Goal: Task Accomplishment & Management: Complete application form

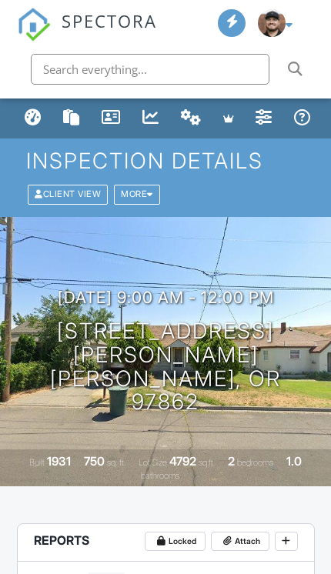
click at [30, 122] on div "Dashboard" at bounding box center [33, 117] width 17 height 17
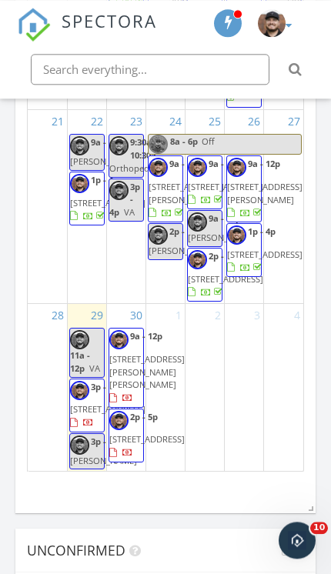
scroll to position [1915, 0]
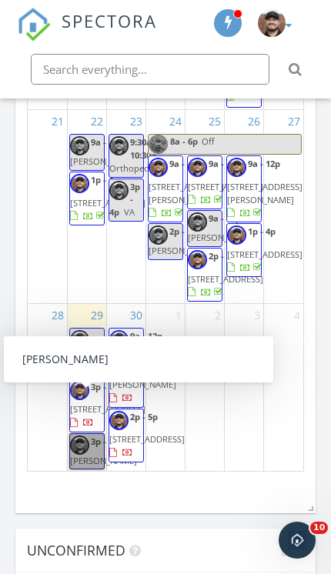
click at [91, 433] on link "3p - 5p Neff" at bounding box center [86, 451] width 35 height 37
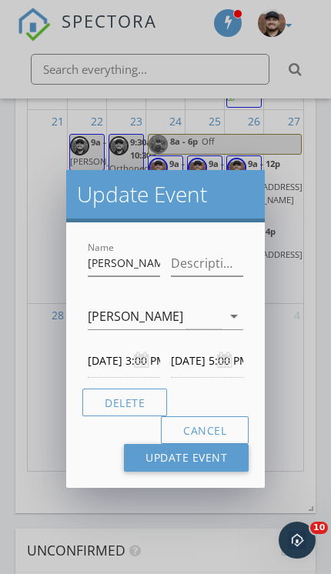
click at [117, 401] on button "Delete" at bounding box center [124, 403] width 85 height 28
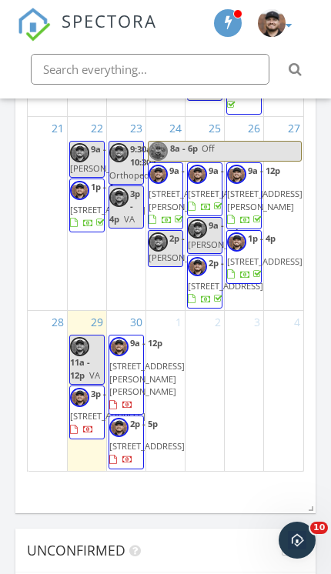
scroll to position [883, 0]
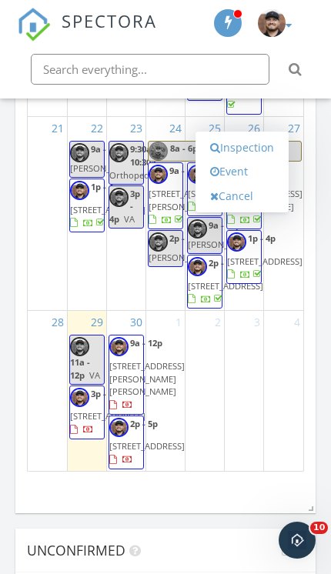
click at [240, 173] on link "Event" at bounding box center [241, 171] width 79 height 25
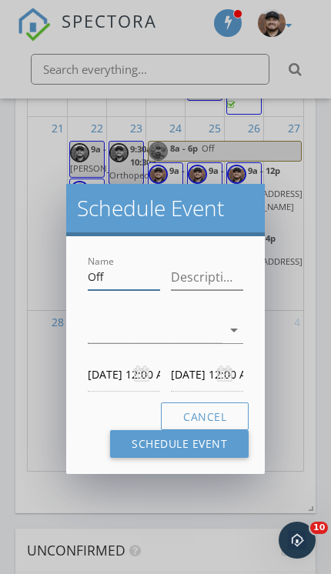
click at [116, 279] on input "Off" at bounding box center [124, 277] width 72 height 25
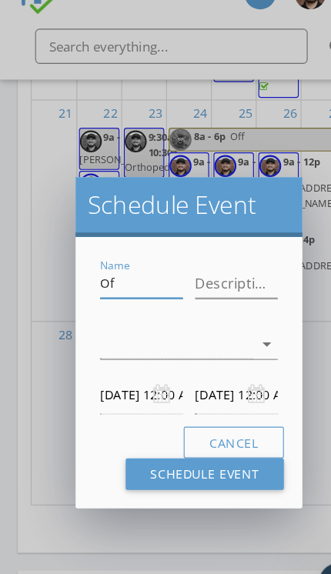
type input "O"
type input "Anna Burris"
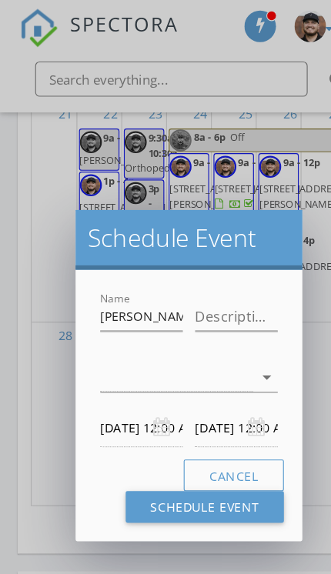
click at [117, 336] on div at bounding box center [155, 330] width 134 height 25
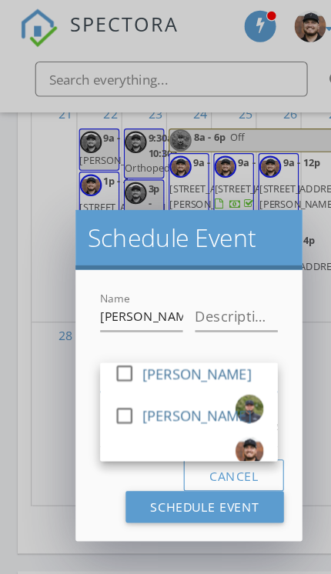
click at [116, 377] on div at bounding box center [109, 364] width 26 height 26
click at [106, 222] on h2 "Schedule Event" at bounding box center [165, 208] width 177 height 27
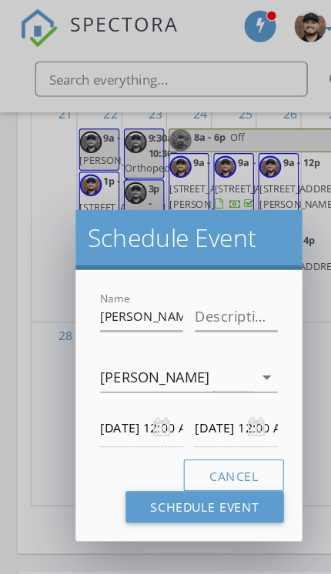
click at [103, 373] on input "10/03/2025 12:00 AM" at bounding box center [124, 375] width 72 height 33
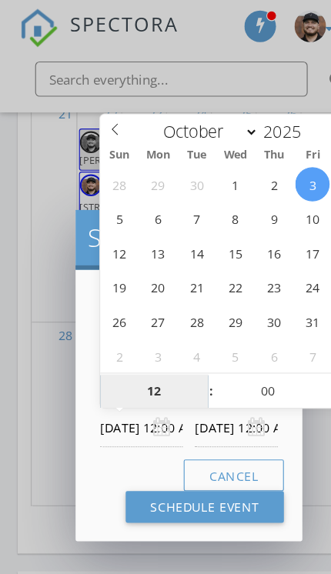
click at [135, 346] on input "12" at bounding box center [135, 343] width 95 height 31
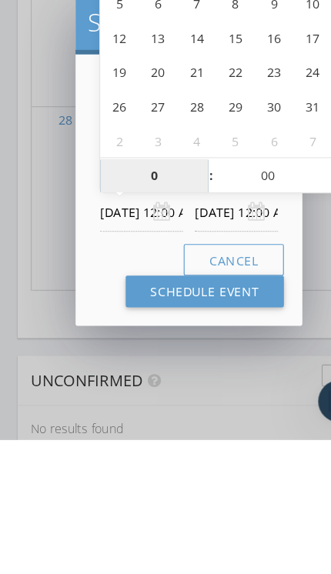
type input "09"
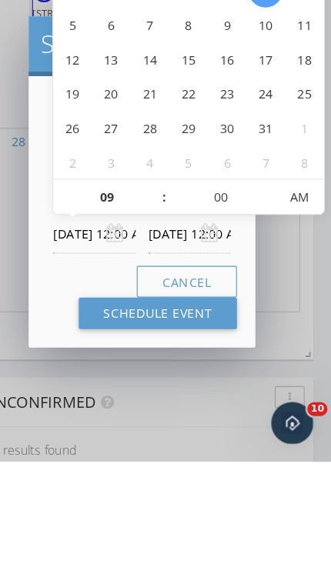
click at [82, 403] on div "Cancel Schedule Event" at bounding box center [165, 430] width 166 height 55
type input "10/03/2025 9:00 AM"
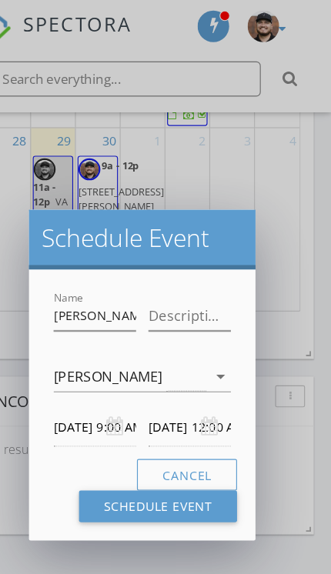
type input "09"
click at [159, 203] on h2 "Schedule Event" at bounding box center [165, 208] width 177 height 27
click at [171, 371] on input "10/04/2025 9:00 AM" at bounding box center [207, 375] width 72 height 33
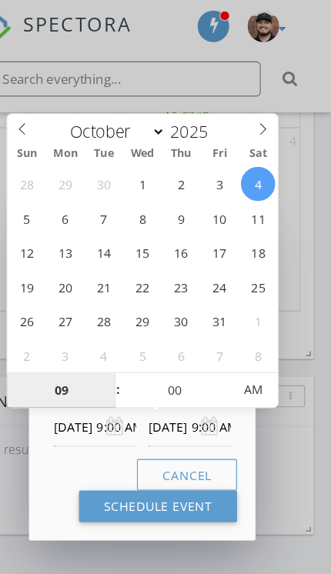
type input "10/03/2025 9:00 AM"
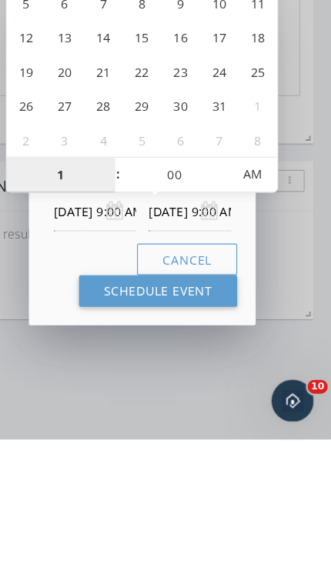
type input "12"
type input "10/03/2025 12:00 PM"
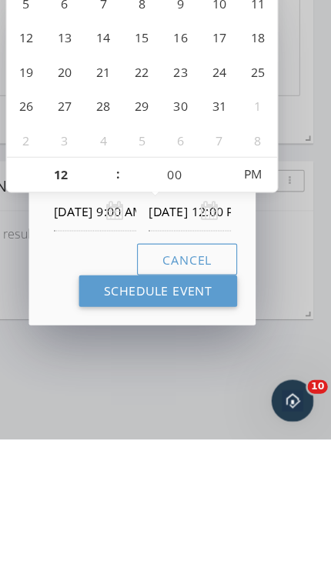
click at [110, 430] on button "Schedule Event" at bounding box center [179, 444] width 139 height 28
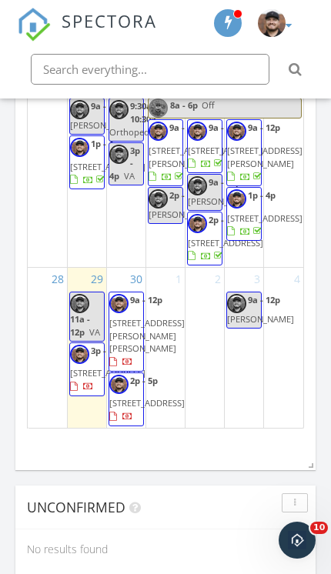
scroll to position [1960, 0]
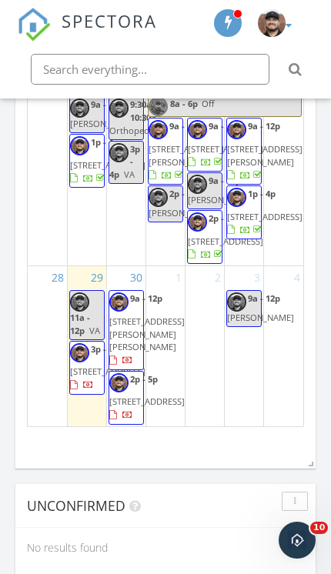
click at [281, 18] on img at bounding box center [272, 23] width 28 height 28
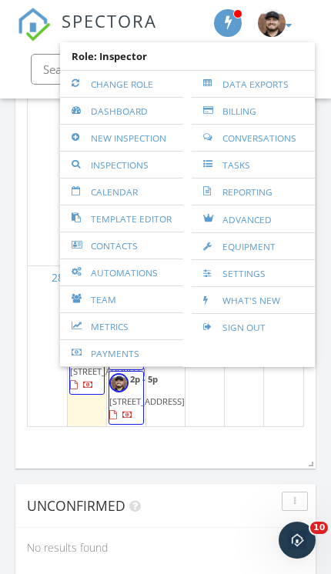
click at [156, 141] on link "New Inspection" at bounding box center [122, 138] width 108 height 26
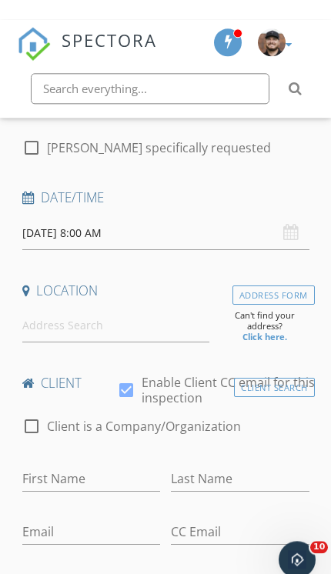
scroll to position [215, 0]
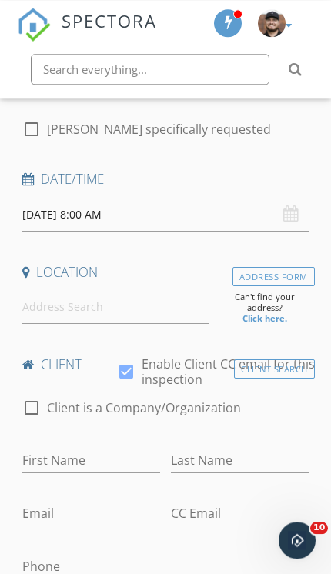
click at [78, 205] on input "09/30/2025 8:00 AM" at bounding box center [165, 215] width 287 height 33
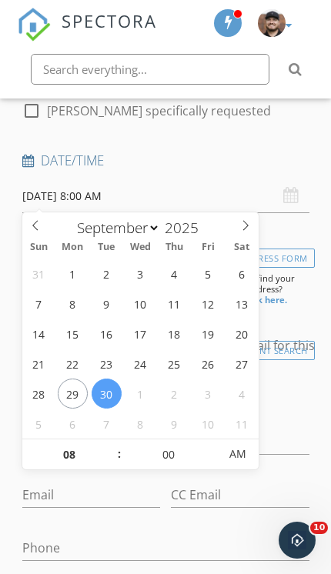
scroll to position [234, 0]
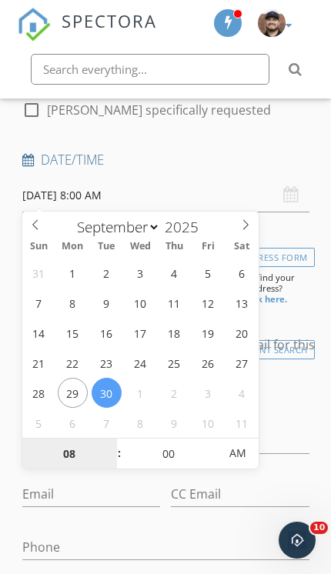
select select "9"
type input "10/01/2025 8:00 AM"
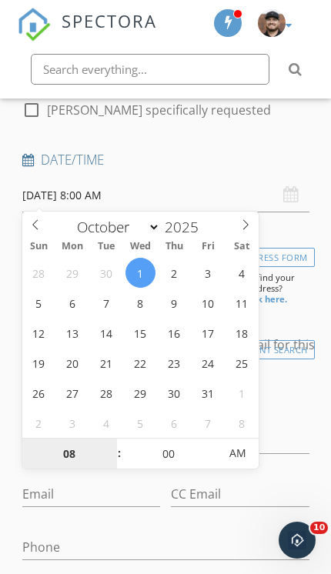
scroll to position [229, 0]
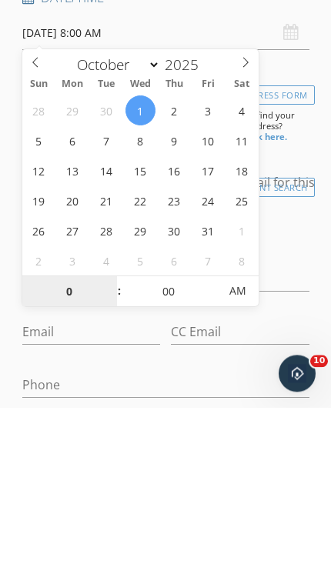
type input "01"
click at [242, 443] on span "AM" at bounding box center [237, 458] width 42 height 31
type input "[DATE] 1:00 PM"
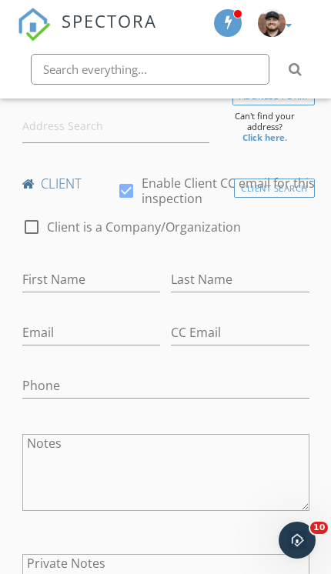
click at [280, 255] on div "Last Name" at bounding box center [240, 281] width 149 height 53
click at [134, 284] on input "First Name" at bounding box center [91, 279] width 139 height 25
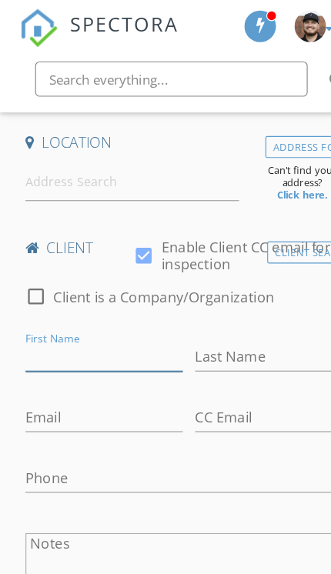
scroll to position [345, 0]
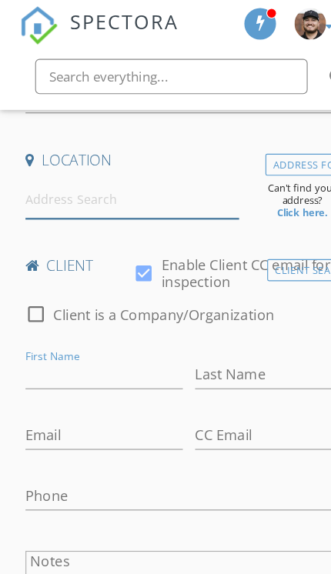
click at [159, 168] on input at bounding box center [116, 177] width 188 height 33
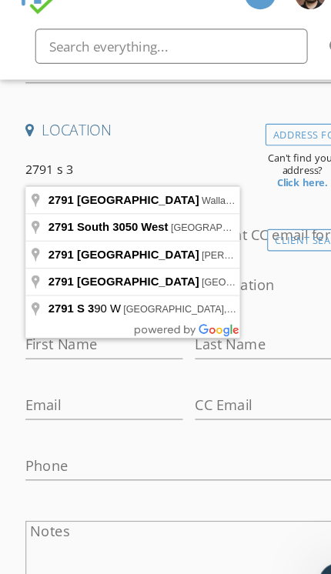
type input "2791 South 3rd Avenue, Walla Walla, WA, USA"
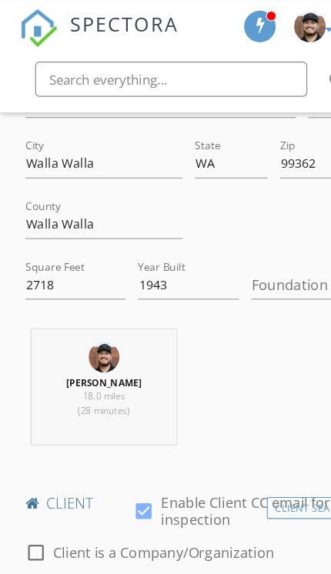
scroll to position [440, 0]
click at [54, 245] on input "2718" at bounding box center [66, 249] width 89 height 25
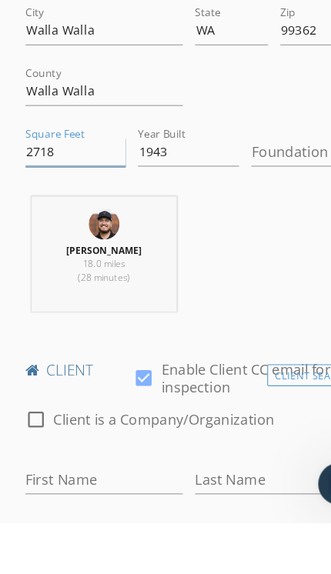
type input "271"
type input "4096"
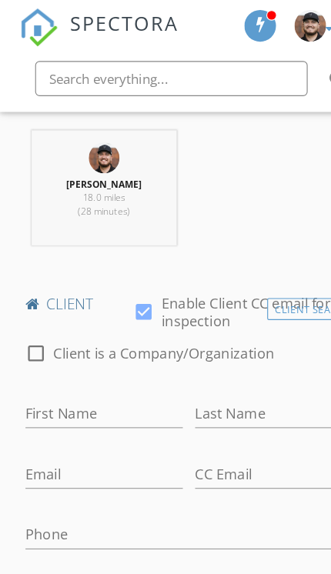
scroll to position [614, 0]
click at [57, 353] on input "First Name" at bounding box center [91, 362] width 139 height 25
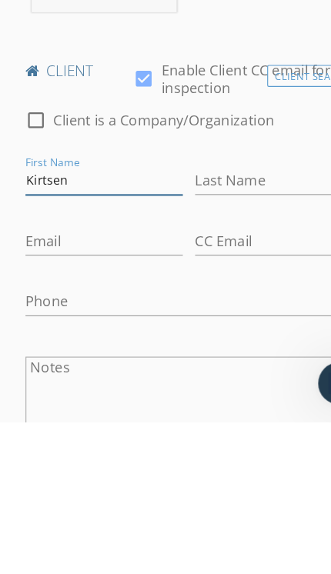
type input "Kirtsen"
click at [230, 350] on input "Last Name" at bounding box center [240, 362] width 139 height 25
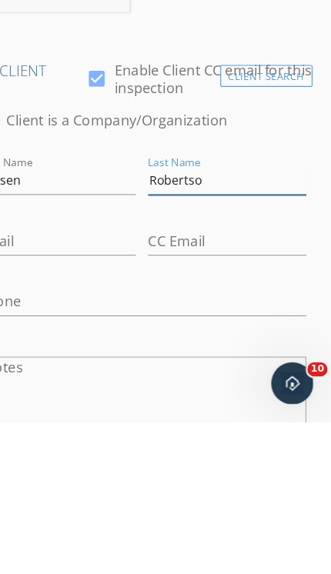
type input "Robertson"
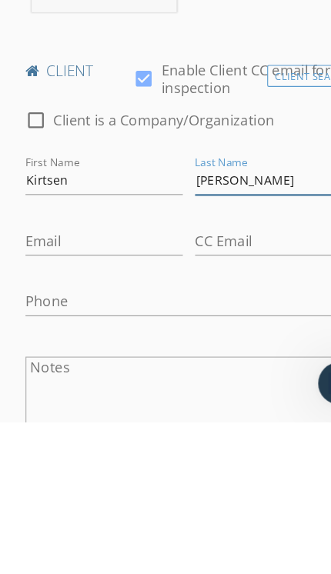
scroll to position [818, 0]
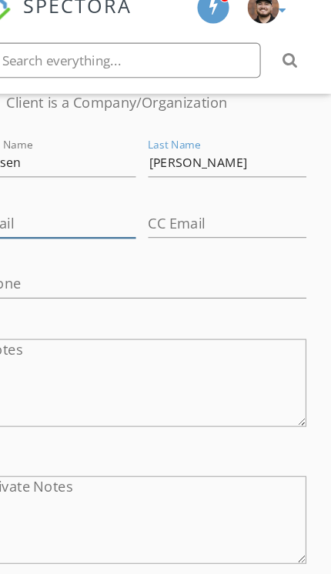
click at [26, 199] on input "Email" at bounding box center [91, 211] width 139 height 25
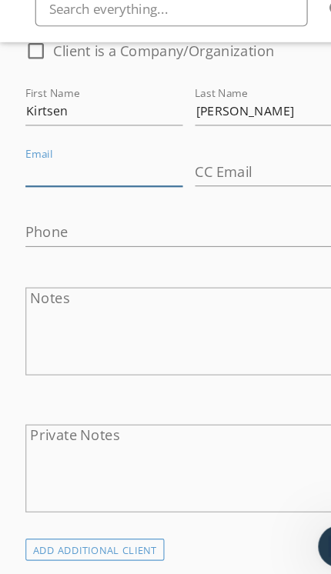
click at [40, 199] on input "Email" at bounding box center [91, 211] width 139 height 25
paste input "kirstenrobertson@windermere.com"
type input "kirstenrobertson@windermere.com"
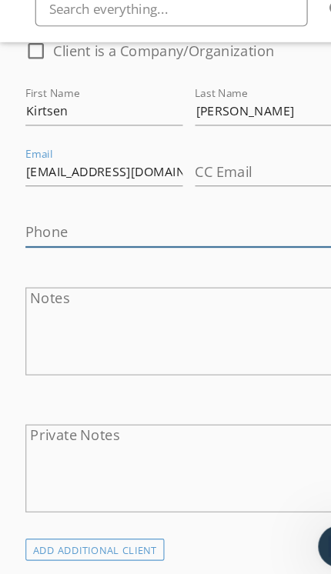
click at [42, 253] on input "Phone" at bounding box center [165, 265] width 287 height 25
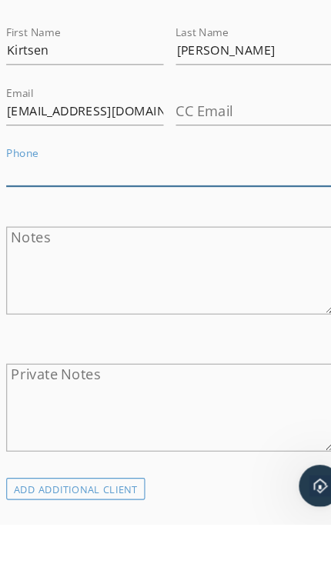
click at [22, 253] on input "Phone" at bounding box center [165, 265] width 287 height 25
paste input "425-802-0414"
type input "425-802-0414"
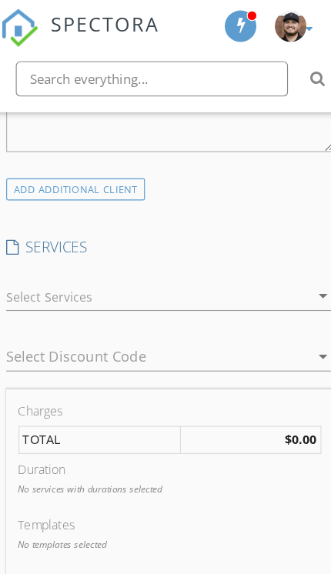
click at [45, 251] on div at bounding box center [155, 259] width 266 height 25
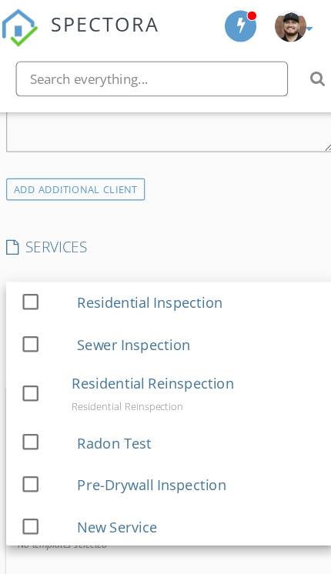
scroll to position [1196, 0]
click at [212, 189] on div "INSPECTOR(S) check_box Kevin Weaver PRIMARY check_box_outline_blank Francisco M…" at bounding box center [166, 419] width 298 height 2753
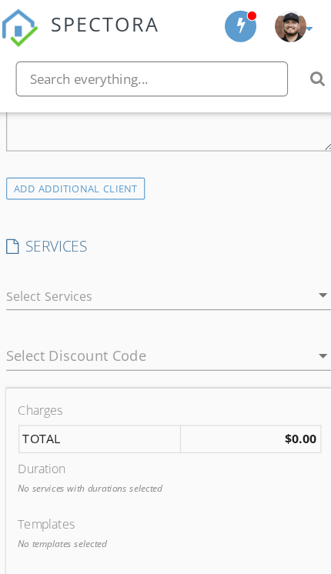
click at [42, 262] on div at bounding box center [155, 258] width 266 height 25
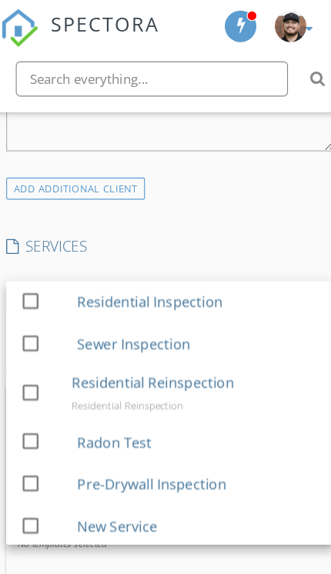
click at [31, 263] on div at bounding box center [44, 264] width 26 height 26
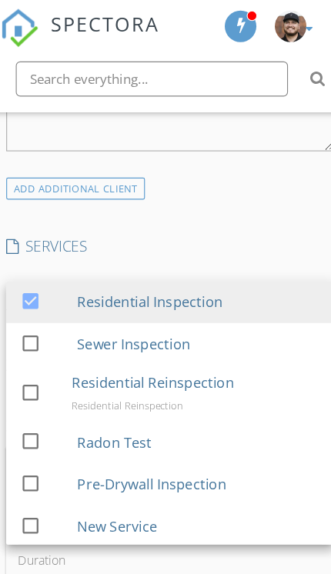
click at [234, 199] on div "INSPECTOR(S) check_box Kevin Weaver PRIMARY check_box_outline_blank Francisco M…" at bounding box center [166, 449] width 298 height 2813
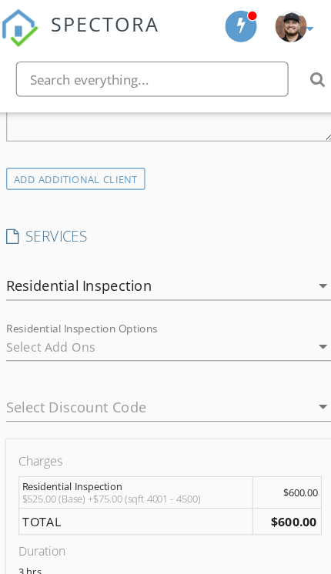
scroll to position [1234, 0]
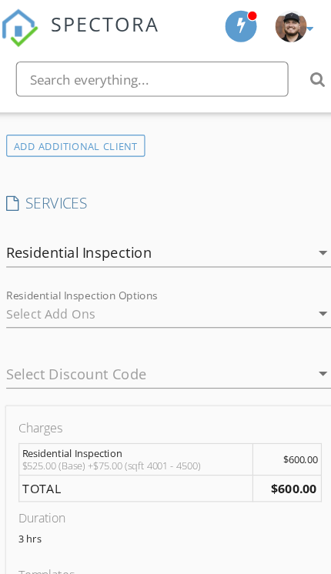
click at [229, 277] on div at bounding box center [155, 274] width 266 height 25
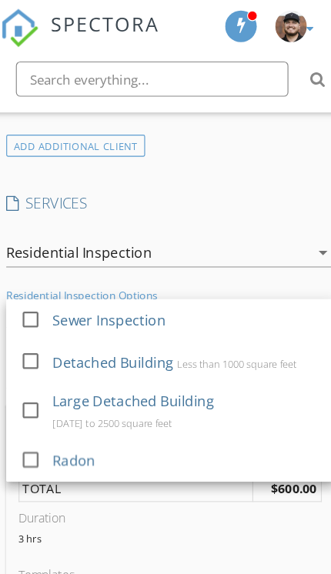
click at [31, 358] on div at bounding box center [44, 359] width 26 height 26
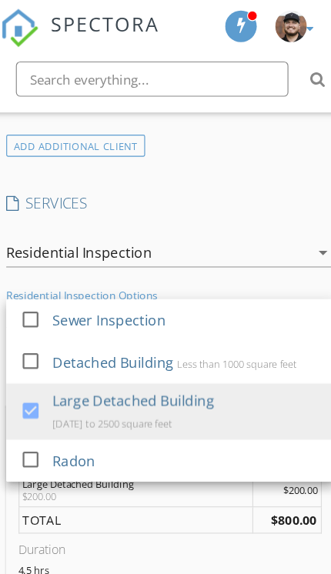
click at [31, 316] on div at bounding box center [44, 316] width 26 height 26
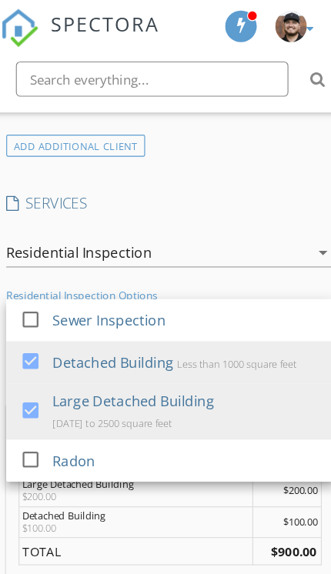
click at [232, 196] on div "check_box Residential Inspection check_box_outline_blank Sewer Inspection check…" at bounding box center [166, 222] width 298 height 53
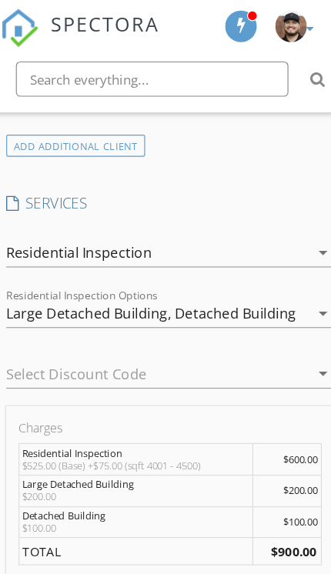
click at [263, 269] on div "Large Detached Building, Detached Building" at bounding box center [155, 274] width 266 height 25
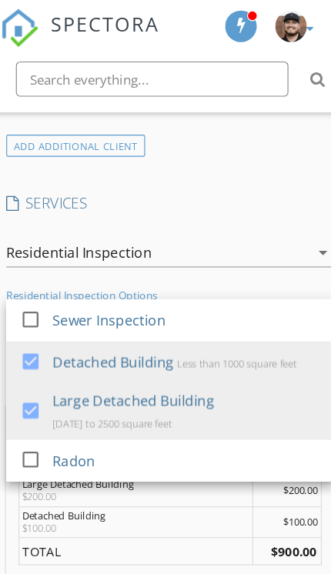
click at [36, 398] on div at bounding box center [44, 403] width 26 height 26
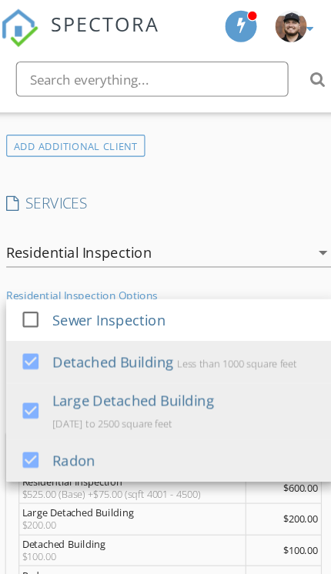
click at [239, 214] on div "Residential Inspection" at bounding box center [155, 221] width 266 height 25
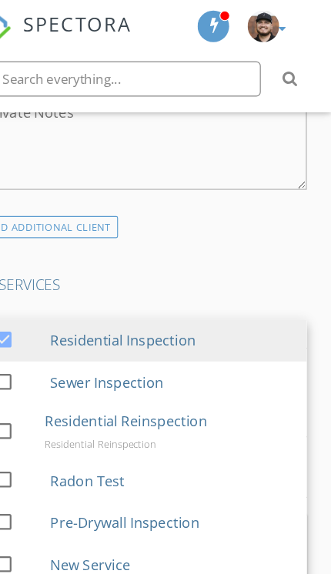
click at [240, 221] on div "INSPECTOR(S) check_box Kevin Weaver PRIMARY check_box_outline_blank Francisco M…" at bounding box center [166, 542] width 298 height 2931
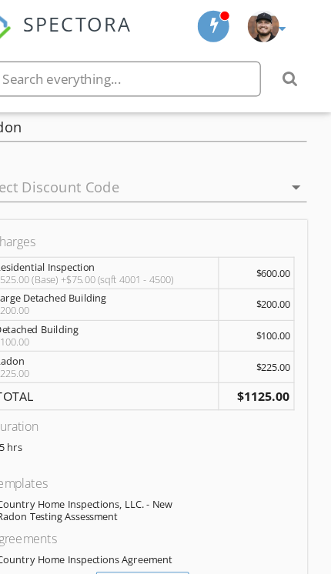
scroll to position [1422, 0]
click at [139, 504] on div "Manual Edit" at bounding box center [166, 511] width 82 height 20
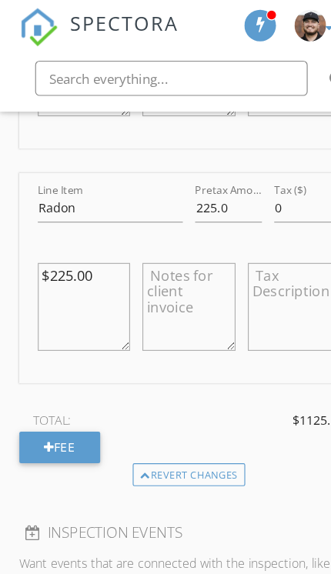
scroll to position [2155, 0]
click at [191, 172] on input "225.0" at bounding box center [200, 182] width 59 height 25
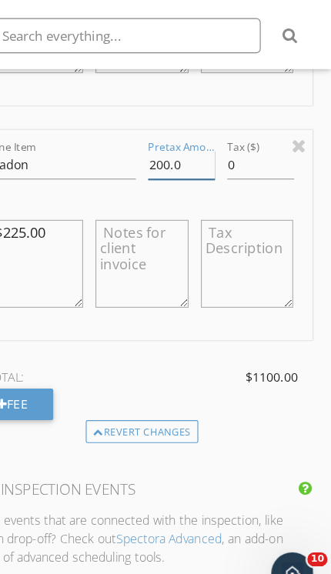
type input "200.0"
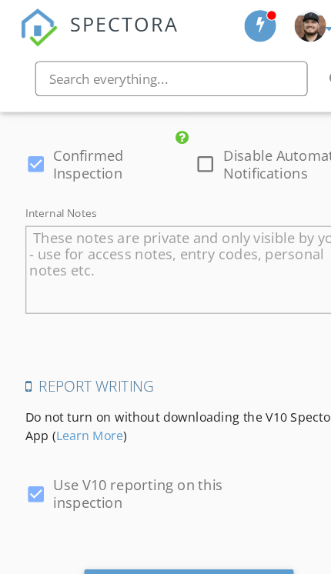
scroll to position [3332, 0]
click at [159, 518] on div "Save Inspection" at bounding box center [166, 521] width 184 height 42
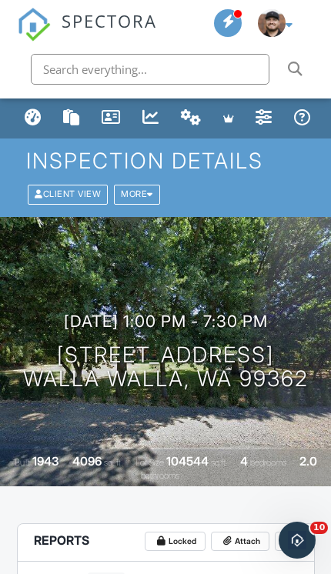
click at [276, 29] on img at bounding box center [272, 23] width 28 height 28
click at [277, 20] on img at bounding box center [272, 23] width 28 height 28
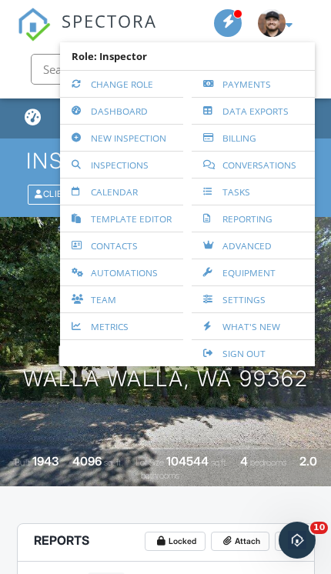
click at [145, 135] on link "New Inspection" at bounding box center [122, 138] width 108 height 26
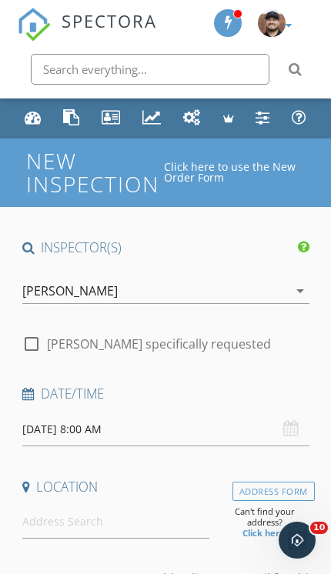
click at [211, 424] on input "[DATE] 8:00 AM" at bounding box center [165, 429] width 287 height 33
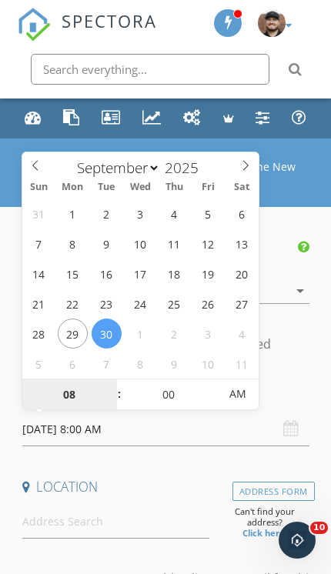
select select "9"
type input "[DATE] 8:00 AM"
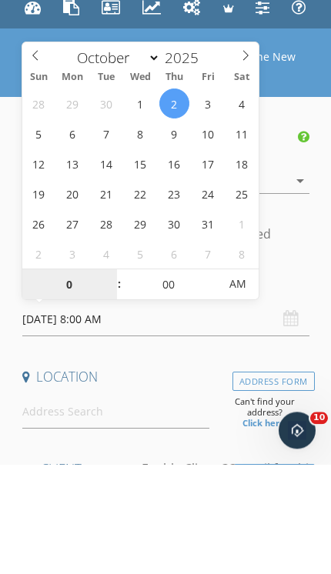
type input "09"
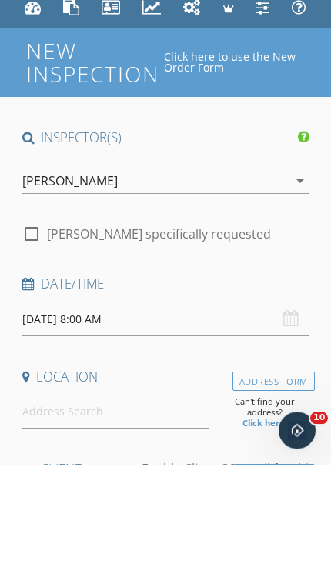
type input "[DATE] 9:00 AM"
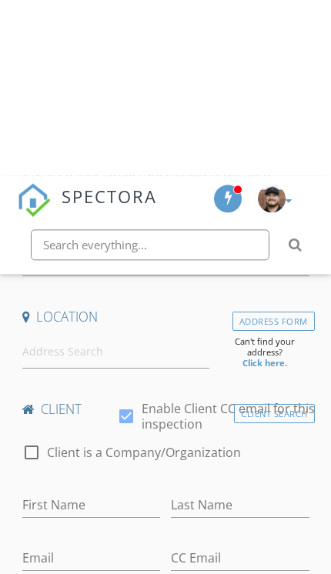
scroll to position [346, 0]
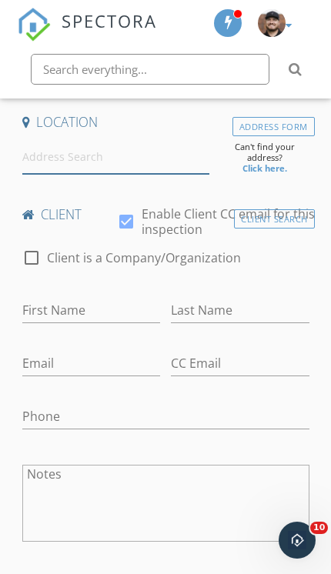
click at [162, 156] on input at bounding box center [116, 157] width 188 height 33
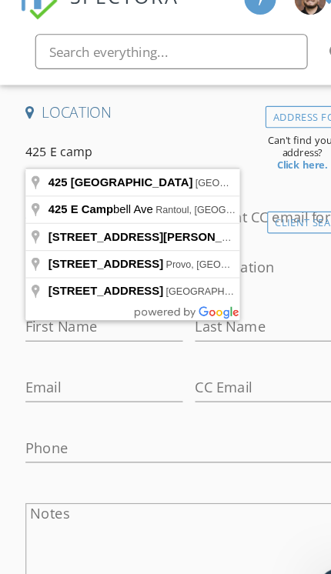
type input "[STREET_ADDRESS]"
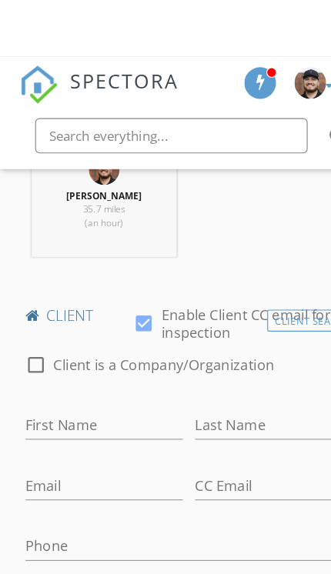
scroll to position [665, 0]
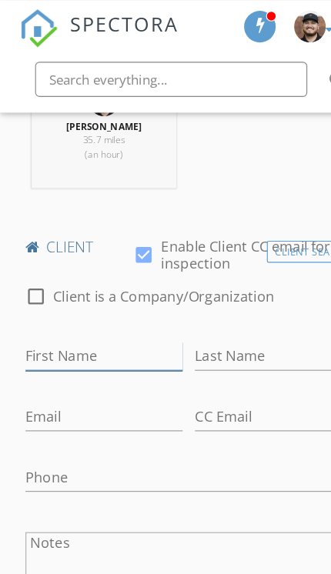
click at [55, 313] on input "First Name" at bounding box center [91, 311] width 139 height 25
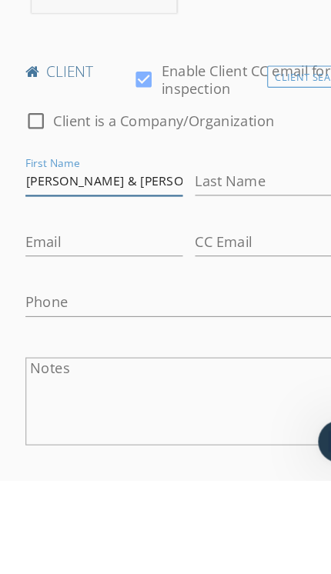
type input "[PERSON_NAME] & [PERSON_NAME]"
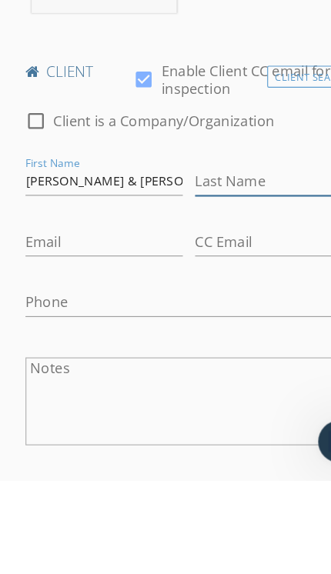
click at [232, 299] on input "Last Name" at bounding box center [240, 311] width 139 height 25
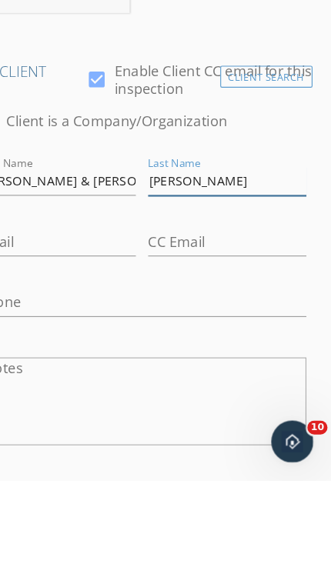
scroll to position [818, 0]
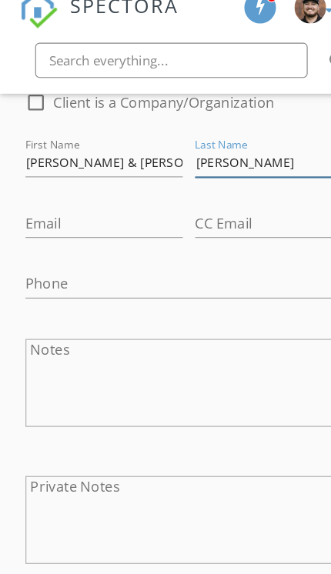
type input "[PERSON_NAME]"
click at [48, 199] on input "Email" at bounding box center [91, 211] width 139 height 25
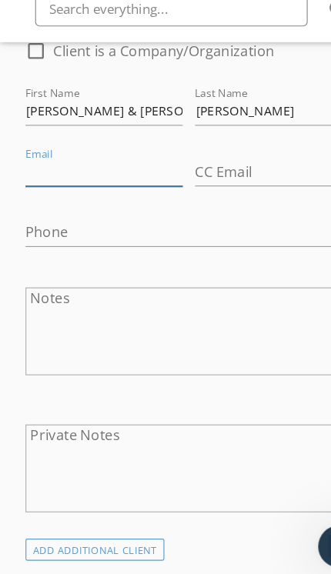
click at [49, 199] on input "Email" at bounding box center [91, 211] width 139 height 25
paste input "[EMAIL_ADDRESS][DOMAIN_NAME]"
type input "[EMAIL_ADDRESS][DOMAIN_NAME]"
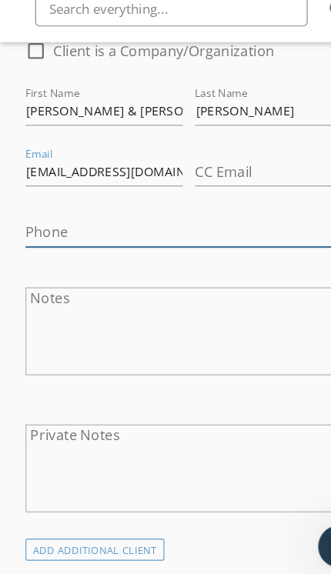
click at [49, 253] on input "Phone" at bounding box center [165, 265] width 287 height 25
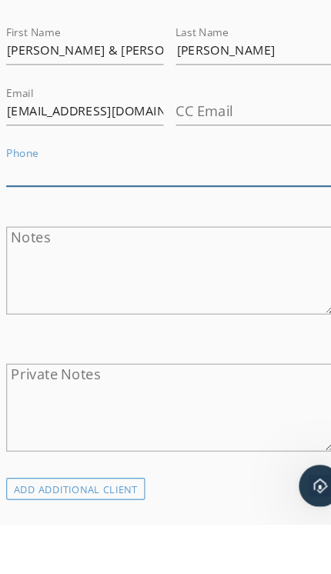
click at [28, 253] on input "Phone" at bounding box center [165, 265] width 287 height 25
paste input "[PHONE_NUMBER]"
type input "[PHONE_NUMBER]"
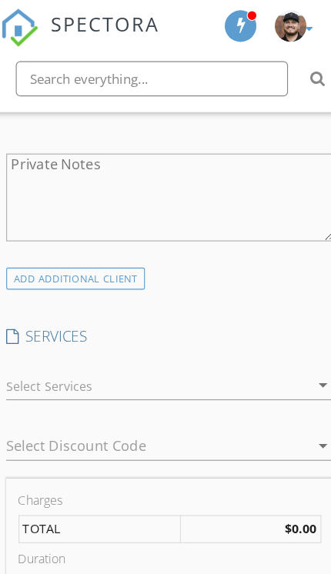
click at [194, 326] on div at bounding box center [155, 338] width 266 height 25
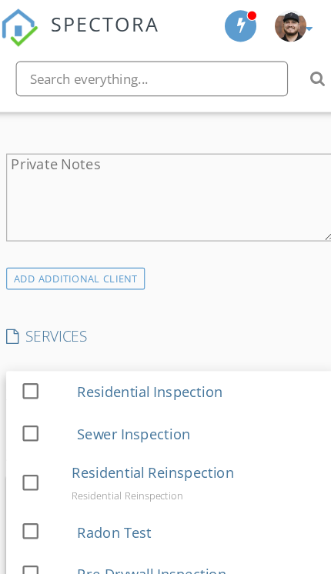
scroll to position [1118, 0]
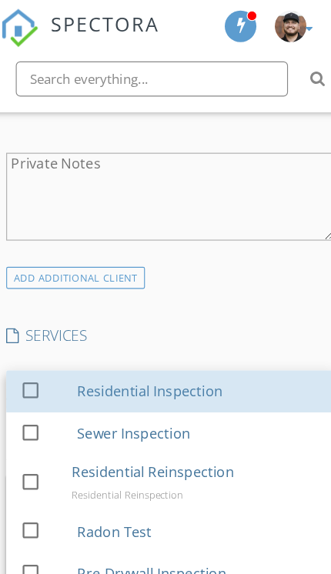
click at [185, 341] on div "Residential Inspection" at bounding box center [148, 343] width 128 height 18
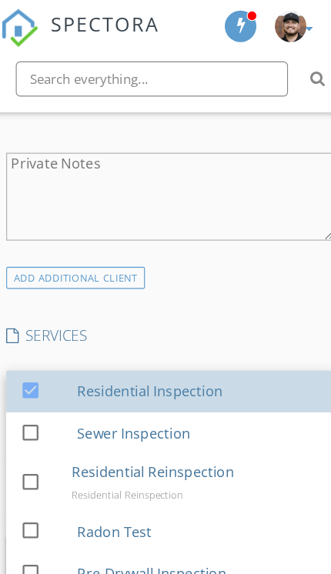
click at [233, 257] on div "INSPECTOR(S) check_box [PERSON_NAME] PRIMARY check_box_outline_blank [PERSON_NA…" at bounding box center [166, 523] width 298 height 2802
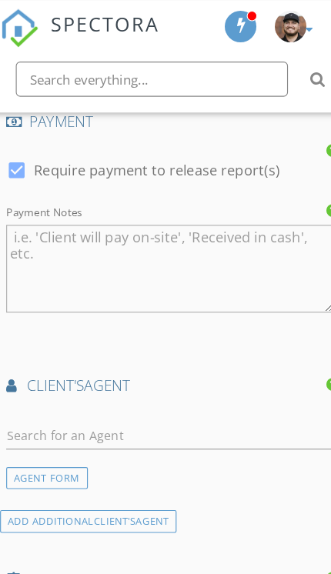
scroll to position [1891, 0]
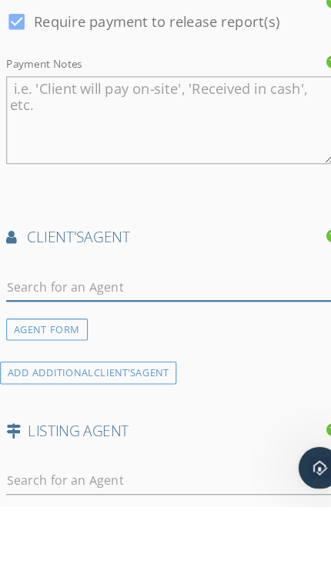
click at [171, 376] on input "text" at bounding box center [165, 381] width 287 height 25
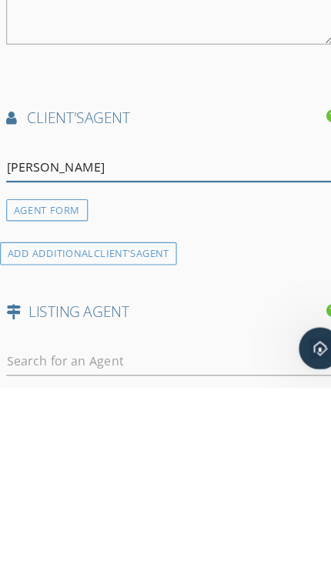
type input "Jaso"
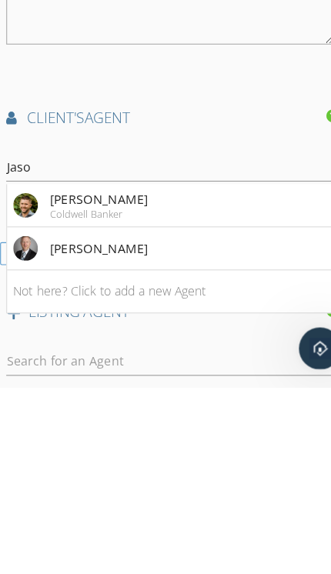
click at [202, 396] on li "[PERSON_NAME] Coldwell Banker" at bounding box center [166, 415] width 286 height 38
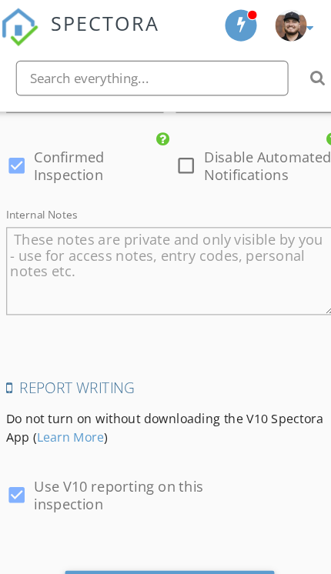
scroll to position [3014, 0]
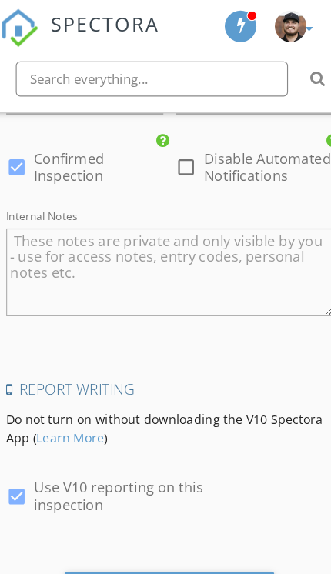
click at [162, 501] on div "Save Inspection" at bounding box center [166, 522] width 184 height 42
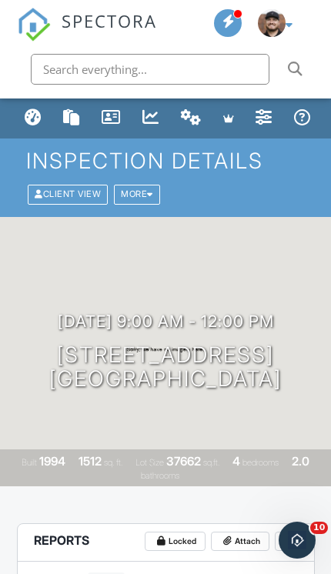
click at [32, 109] on div "Dashboard" at bounding box center [33, 117] width 17 height 17
click at [25, 120] on div "Dashboard" at bounding box center [33, 117] width 17 height 17
